Goal: Navigation & Orientation: Find specific page/section

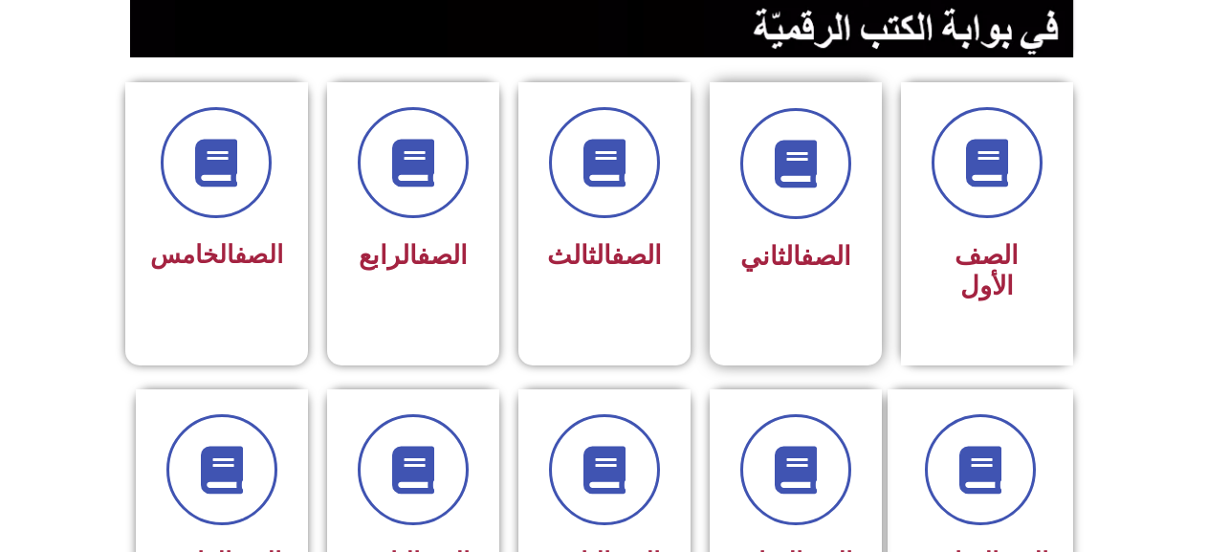
scroll to position [478, 0]
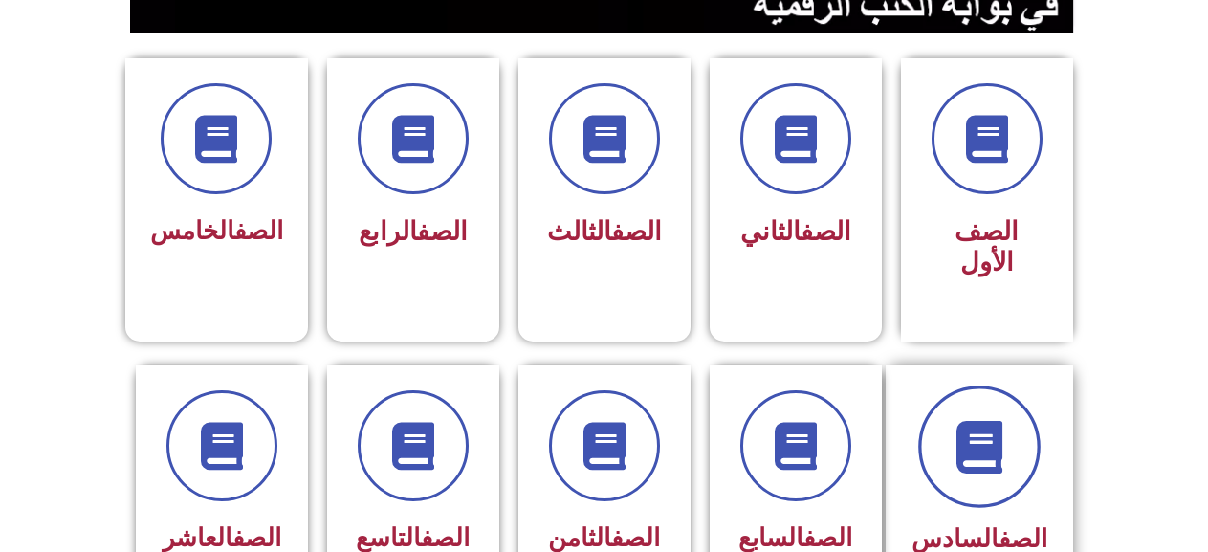
drag, startPoint x: 969, startPoint y: 396, endPoint x: 960, endPoint y: 389, distance: 10.9
click at [966, 420] on icon at bounding box center [979, 446] width 53 height 53
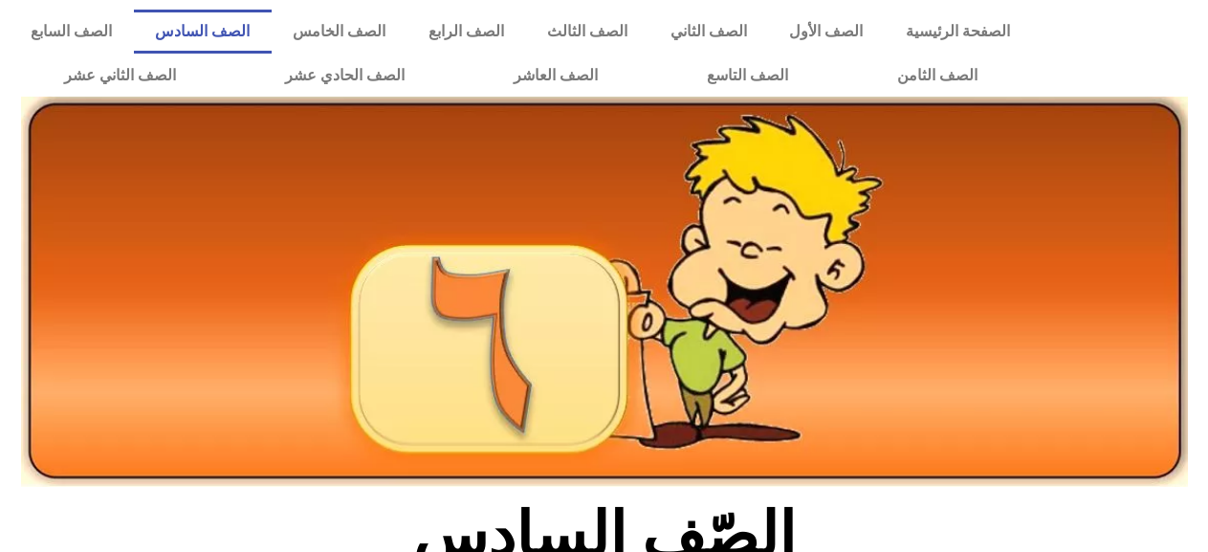
scroll to position [383, 0]
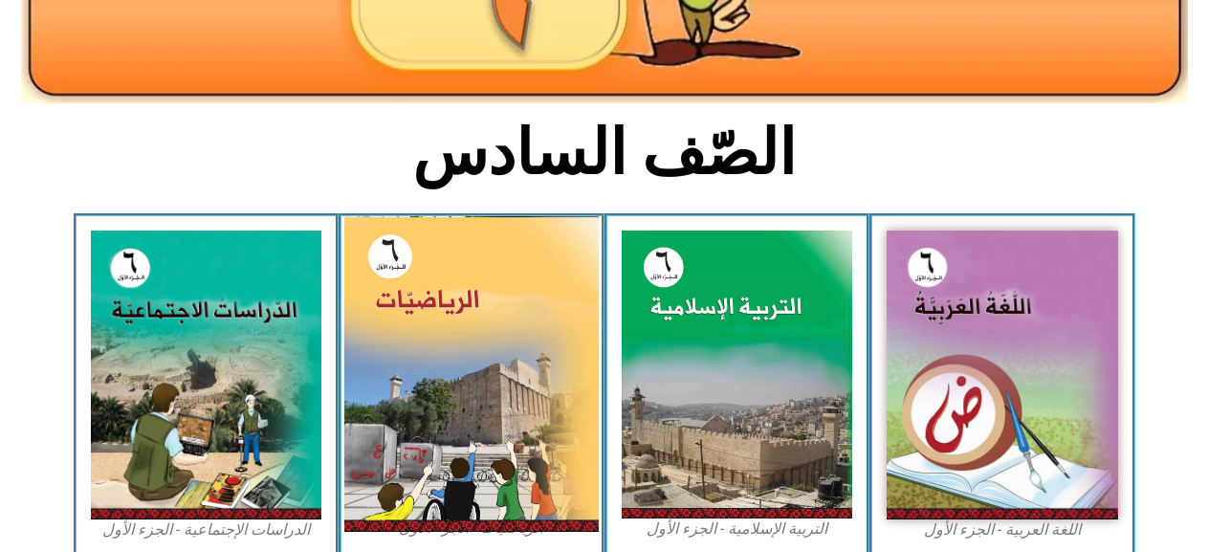
click at [462, 337] on img at bounding box center [471, 374] width 254 height 316
click at [462, 339] on img at bounding box center [471, 374] width 254 height 316
drag, startPoint x: 461, startPoint y: 340, endPoint x: 421, endPoint y: 355, distance: 43.0
click at [422, 356] on img at bounding box center [471, 374] width 254 height 316
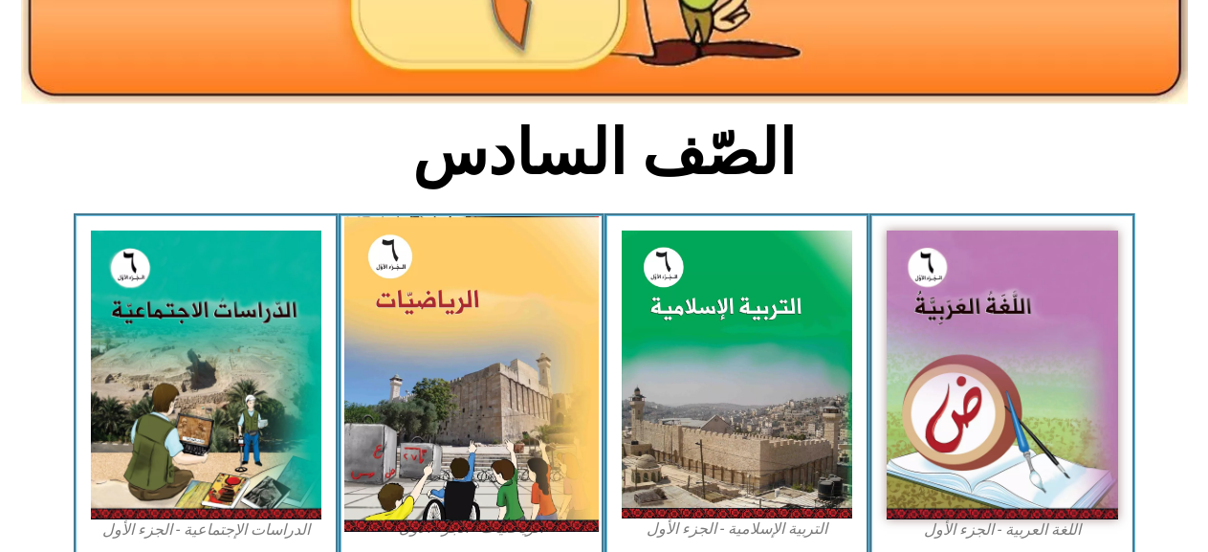
click at [469, 403] on img at bounding box center [471, 374] width 254 height 316
click at [469, 407] on img at bounding box center [471, 374] width 254 height 316
click at [470, 407] on img at bounding box center [471, 374] width 254 height 316
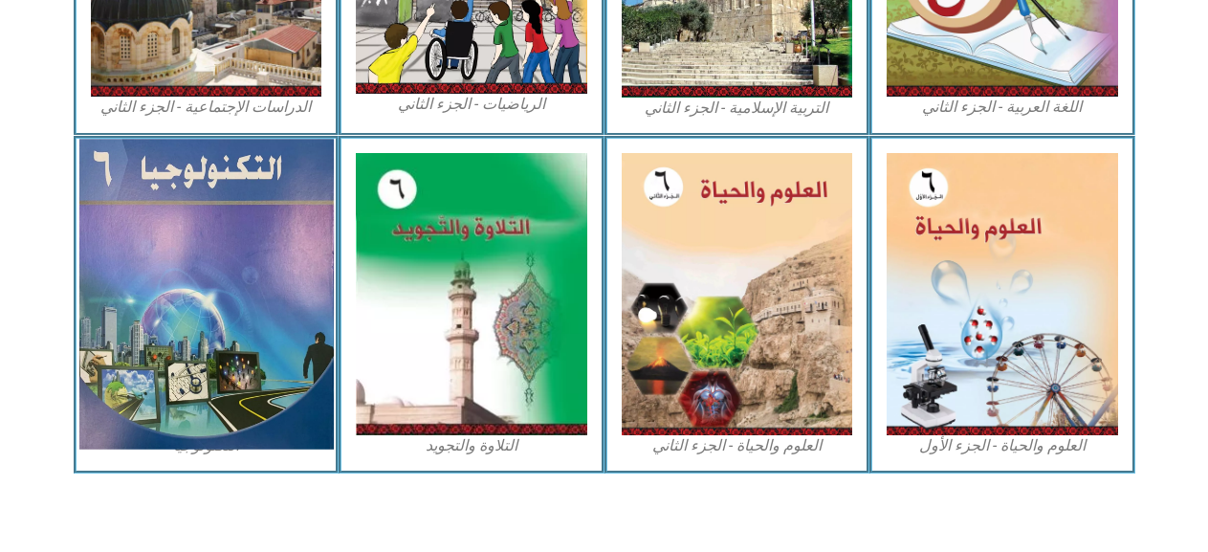
scroll to position [1153, 0]
